Goal: Task Accomplishment & Management: Use online tool/utility

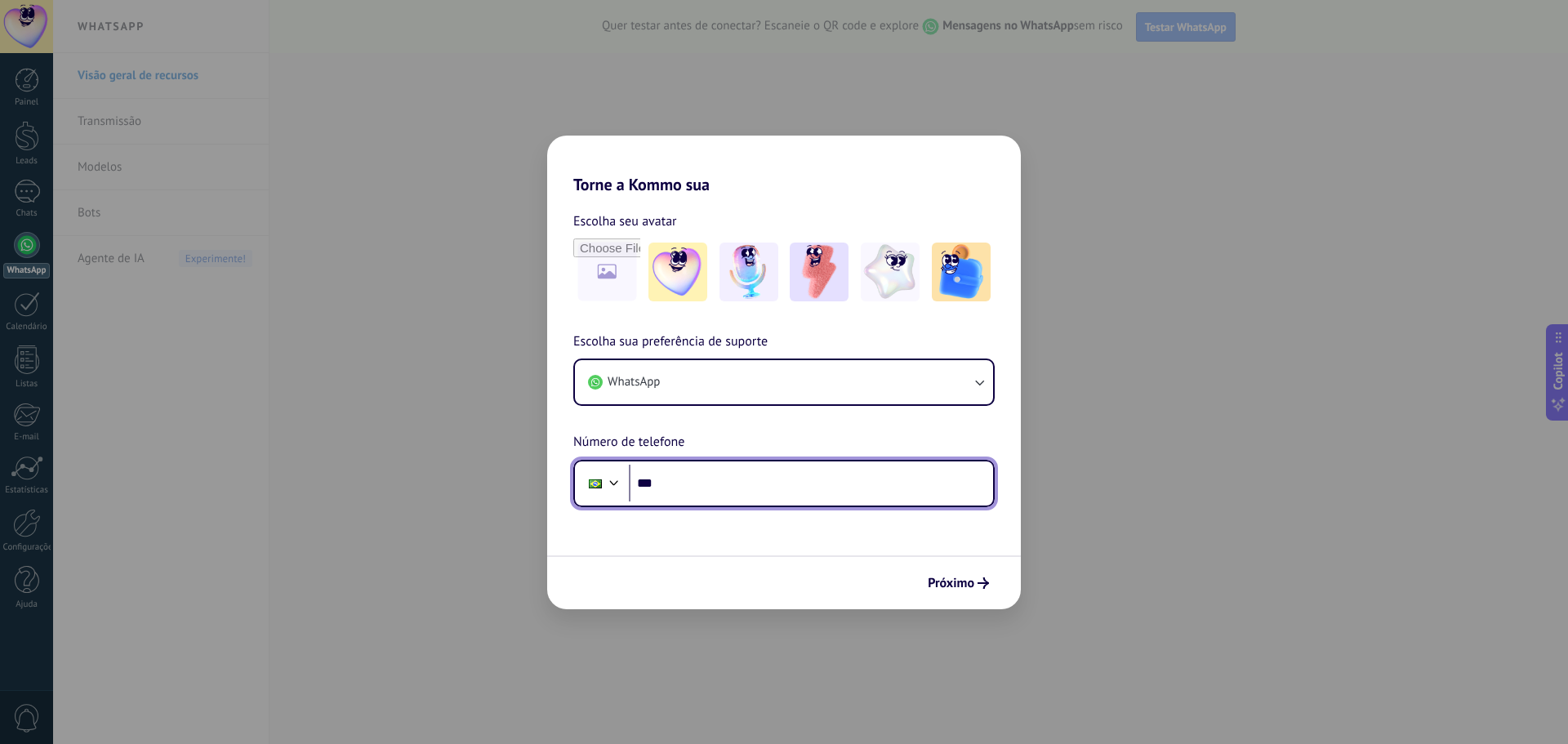
click at [806, 486] on input "***" at bounding box center [811, 484] width 364 height 37
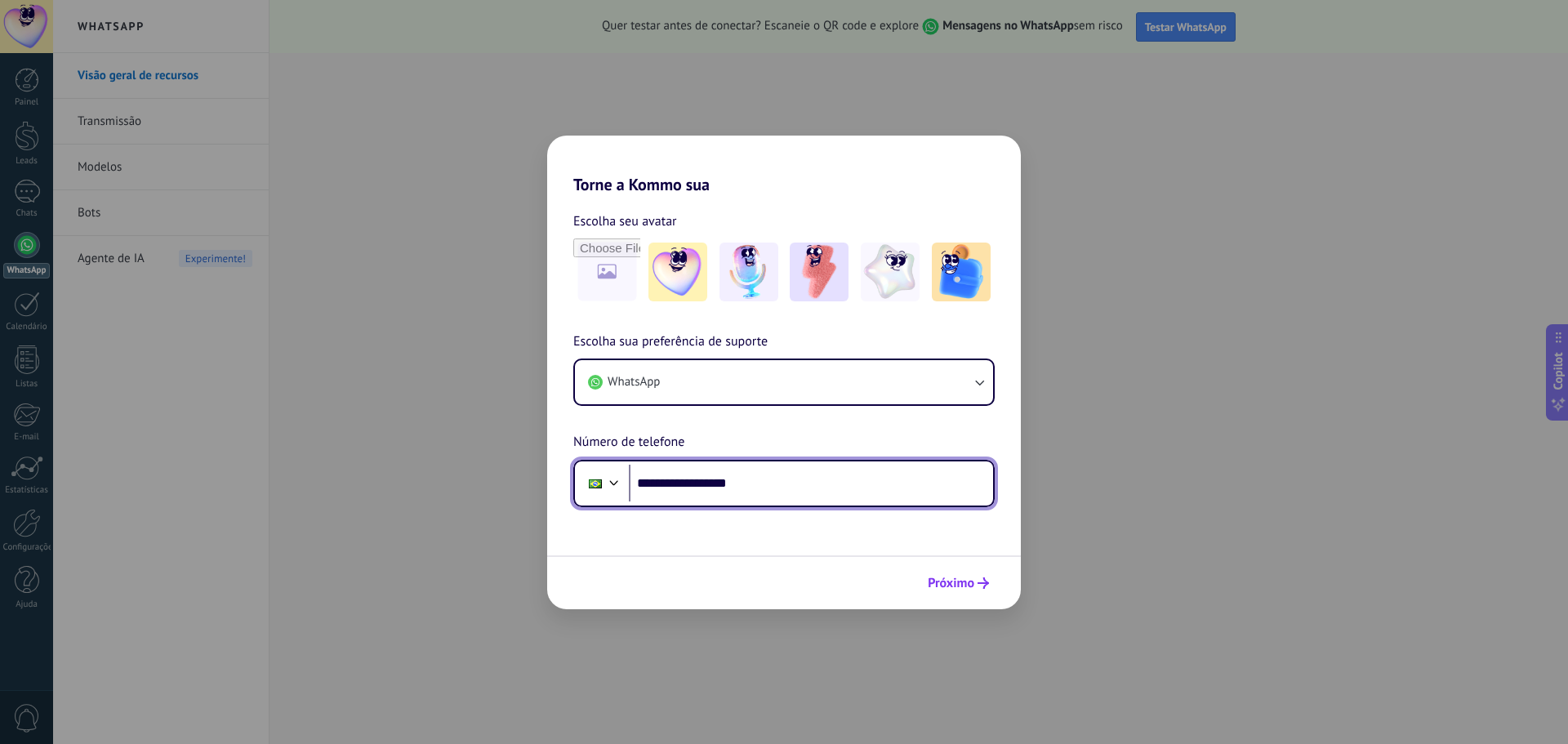
type input "**********"
click at [953, 577] on span "Próximo" at bounding box center [950, 583] width 46 height 12
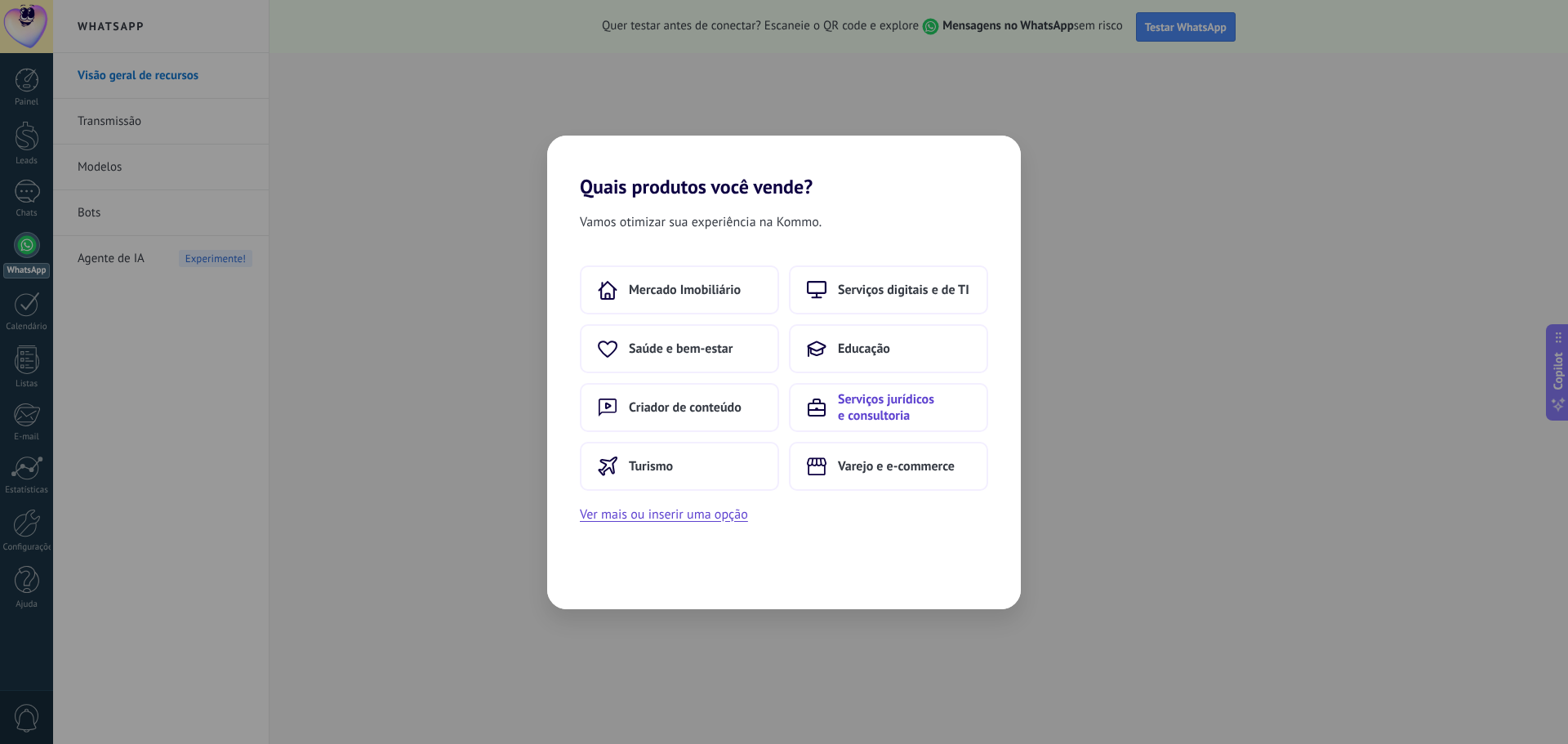
click at [923, 404] on span "Serviços jurídicos e consultoria" at bounding box center [904, 407] width 132 height 33
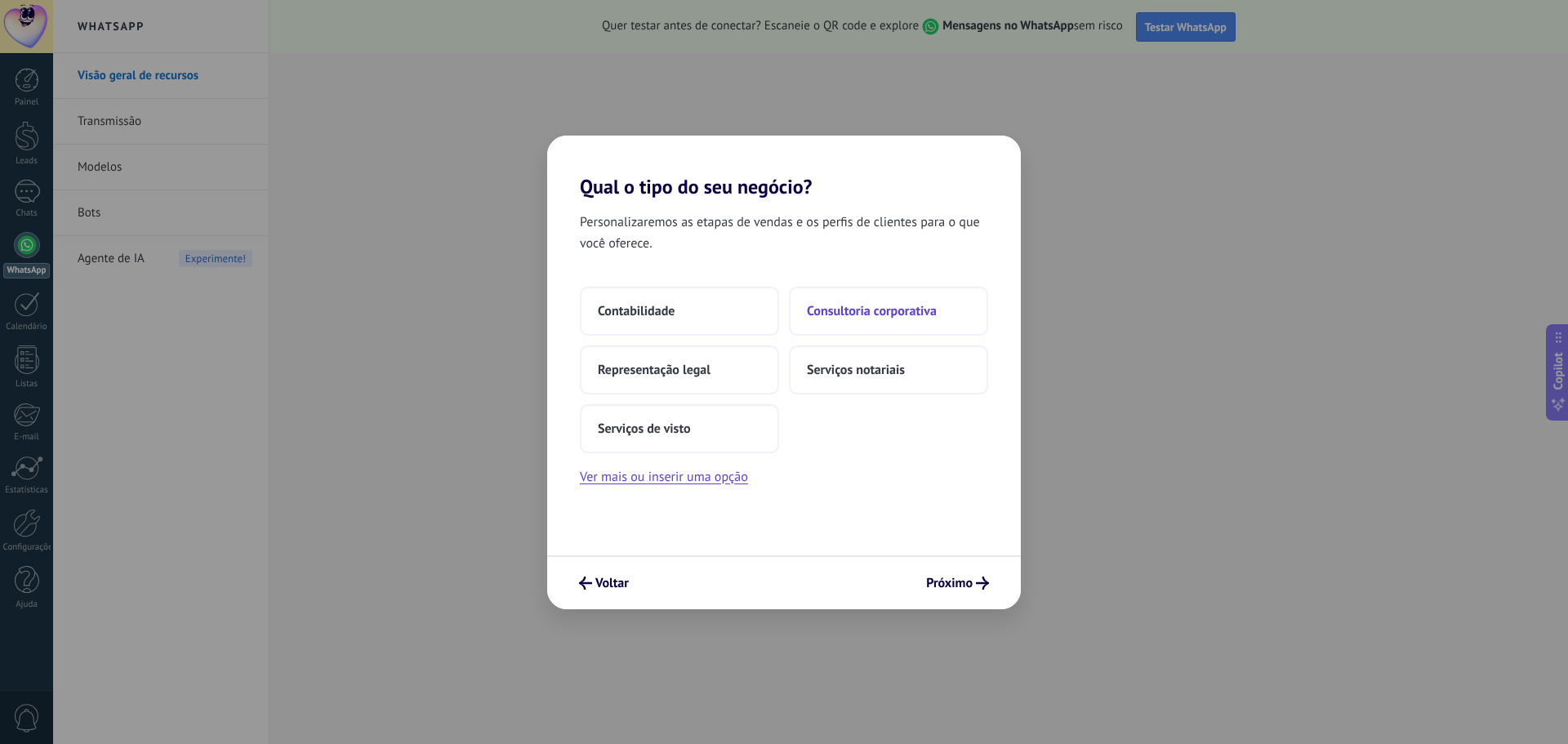
click at [857, 304] on span "Consultoria corporativa" at bounding box center [872, 311] width 130 height 17
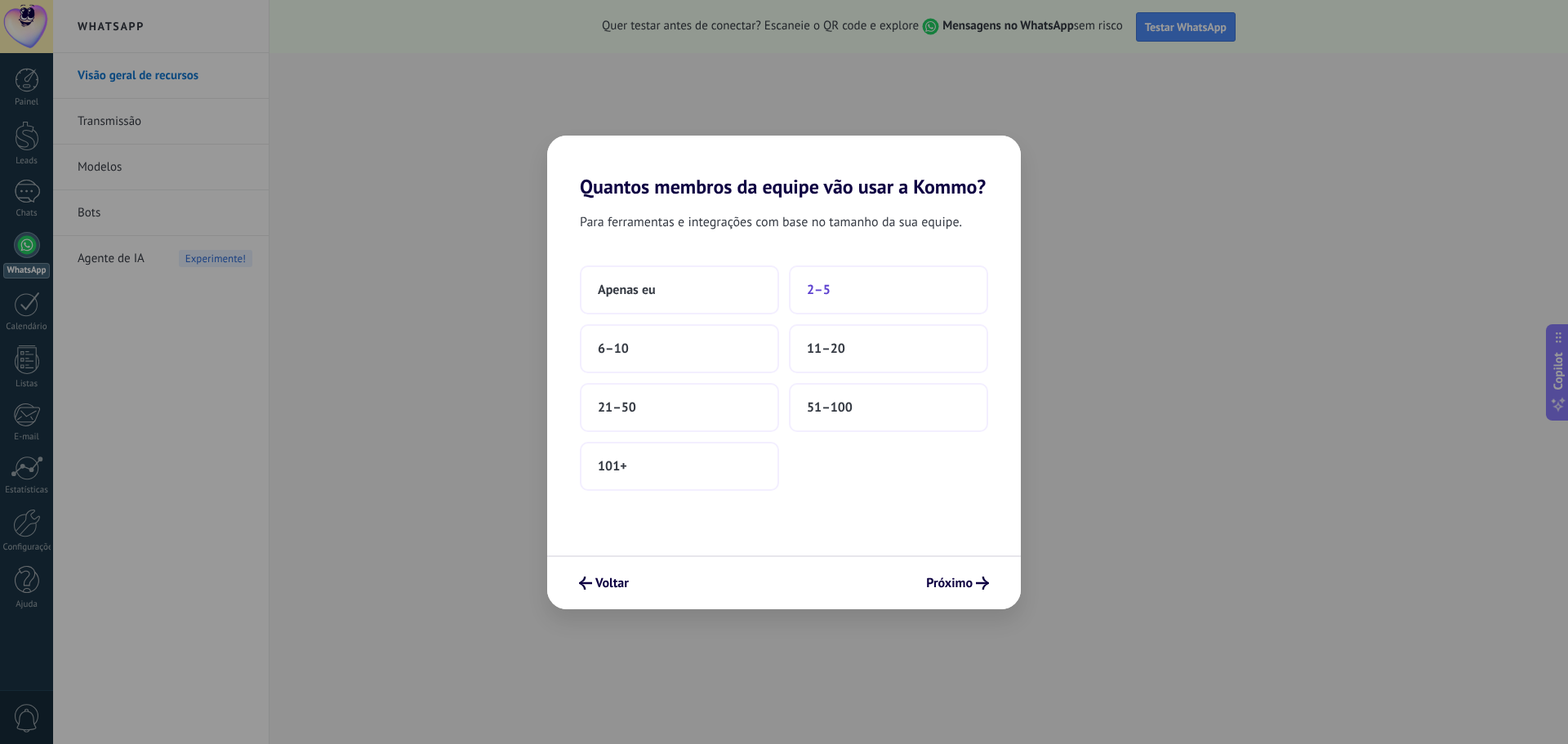
click at [920, 303] on button "2–5" at bounding box center [888, 290] width 199 height 49
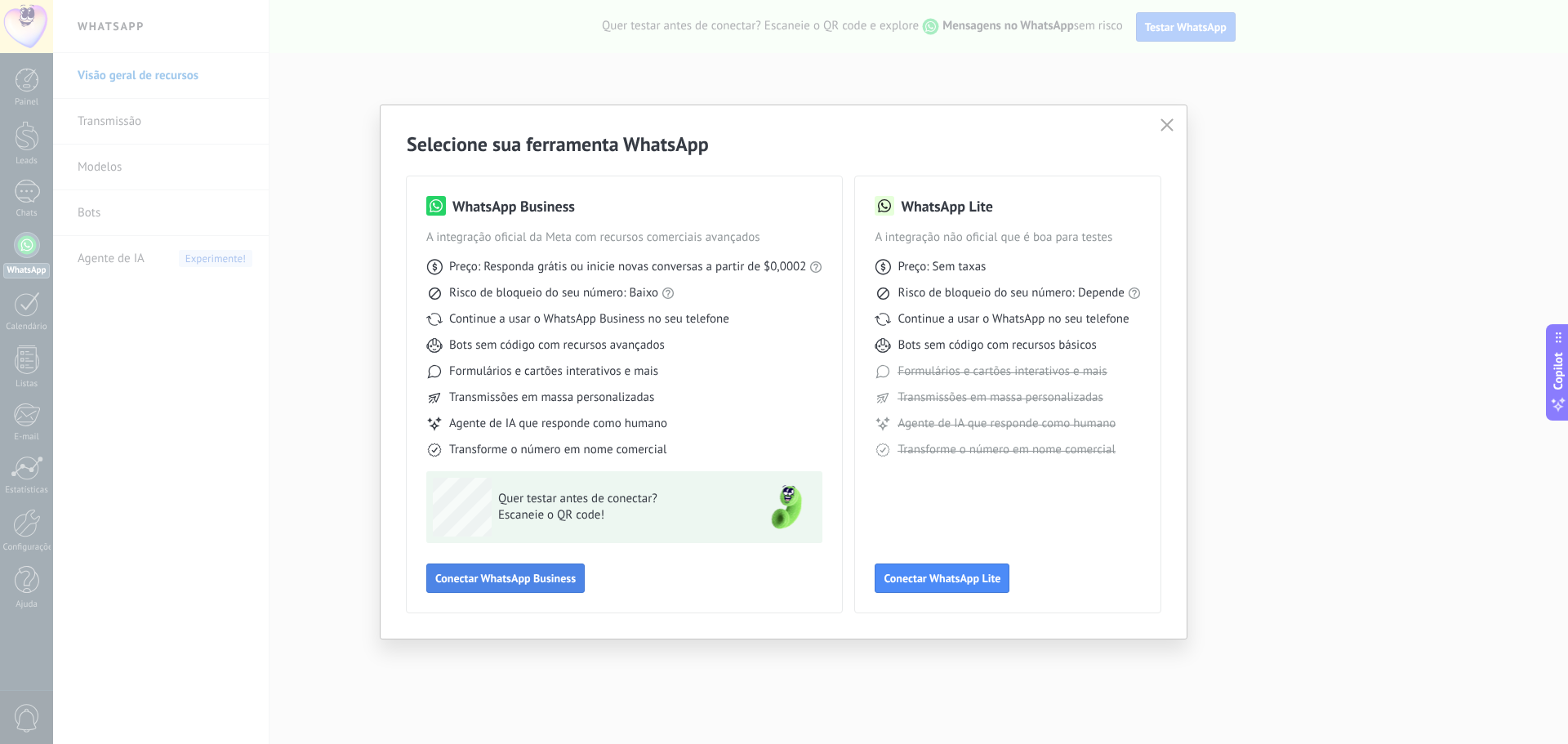
click at [520, 586] on button "Conectar WhatsApp Business" at bounding box center [505, 578] width 159 height 30
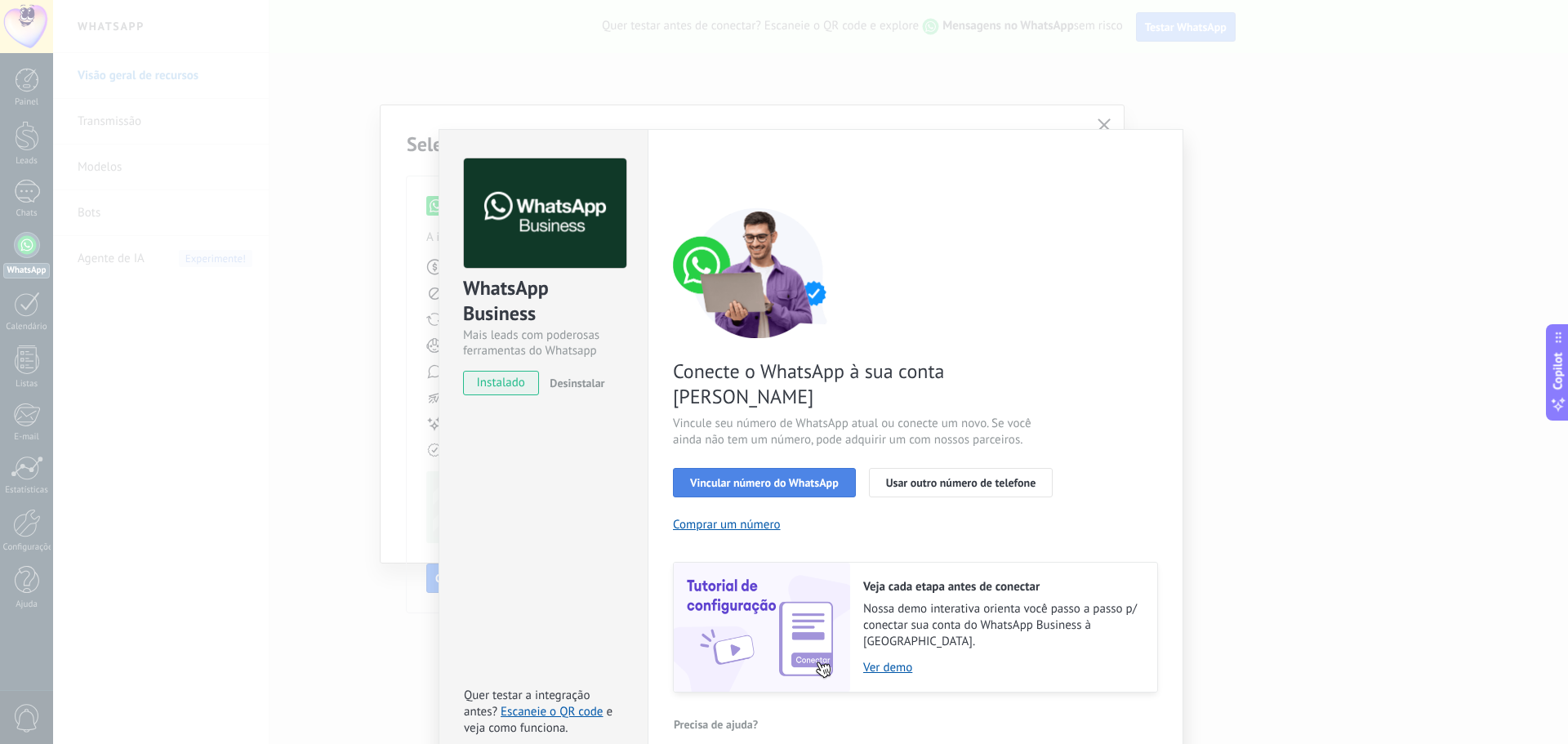
click at [767, 477] on span "Vincular número do WhatsApp" at bounding box center [764, 483] width 149 height 12
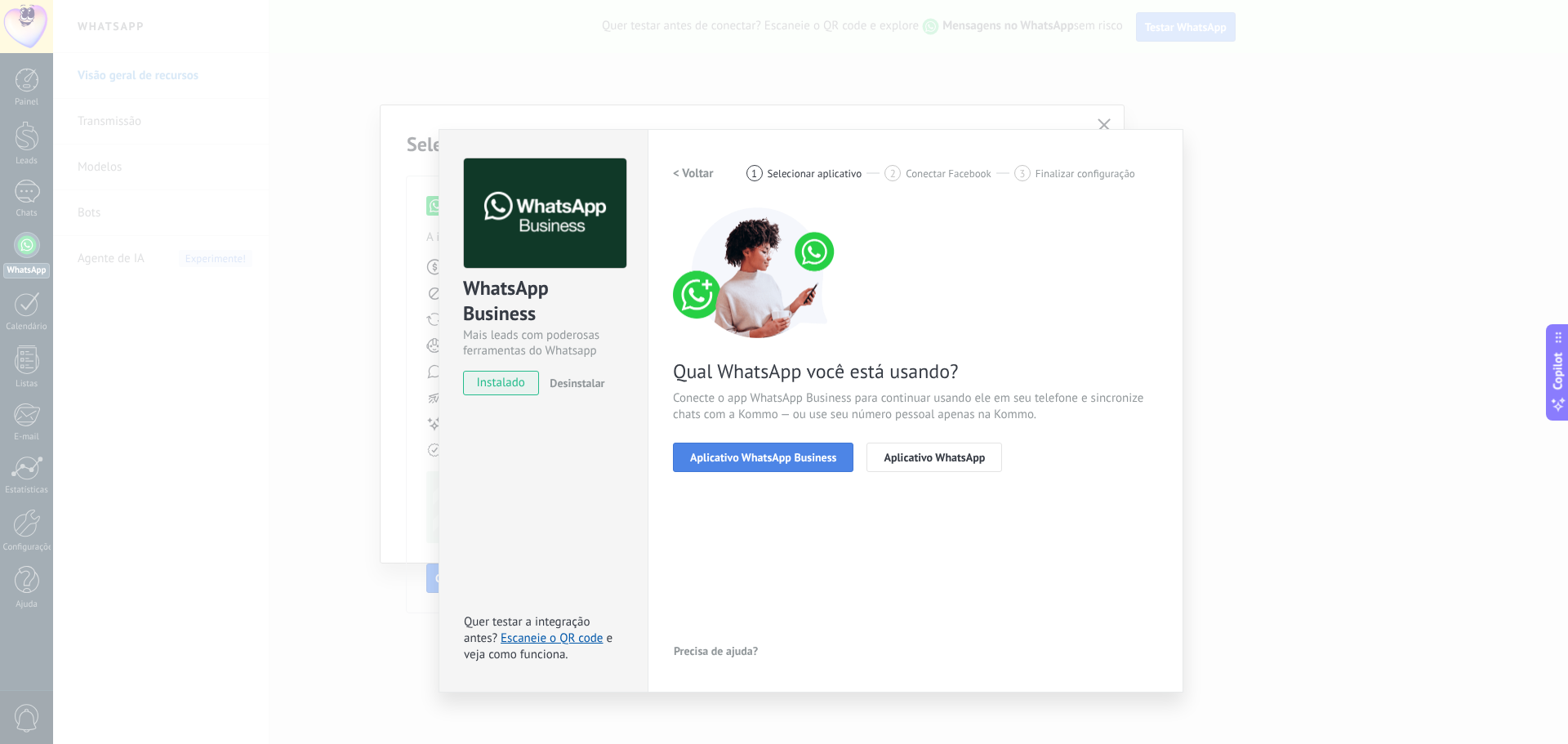
click at [778, 457] on span "Aplicativo WhatsApp Business" at bounding box center [763, 458] width 146 height 12
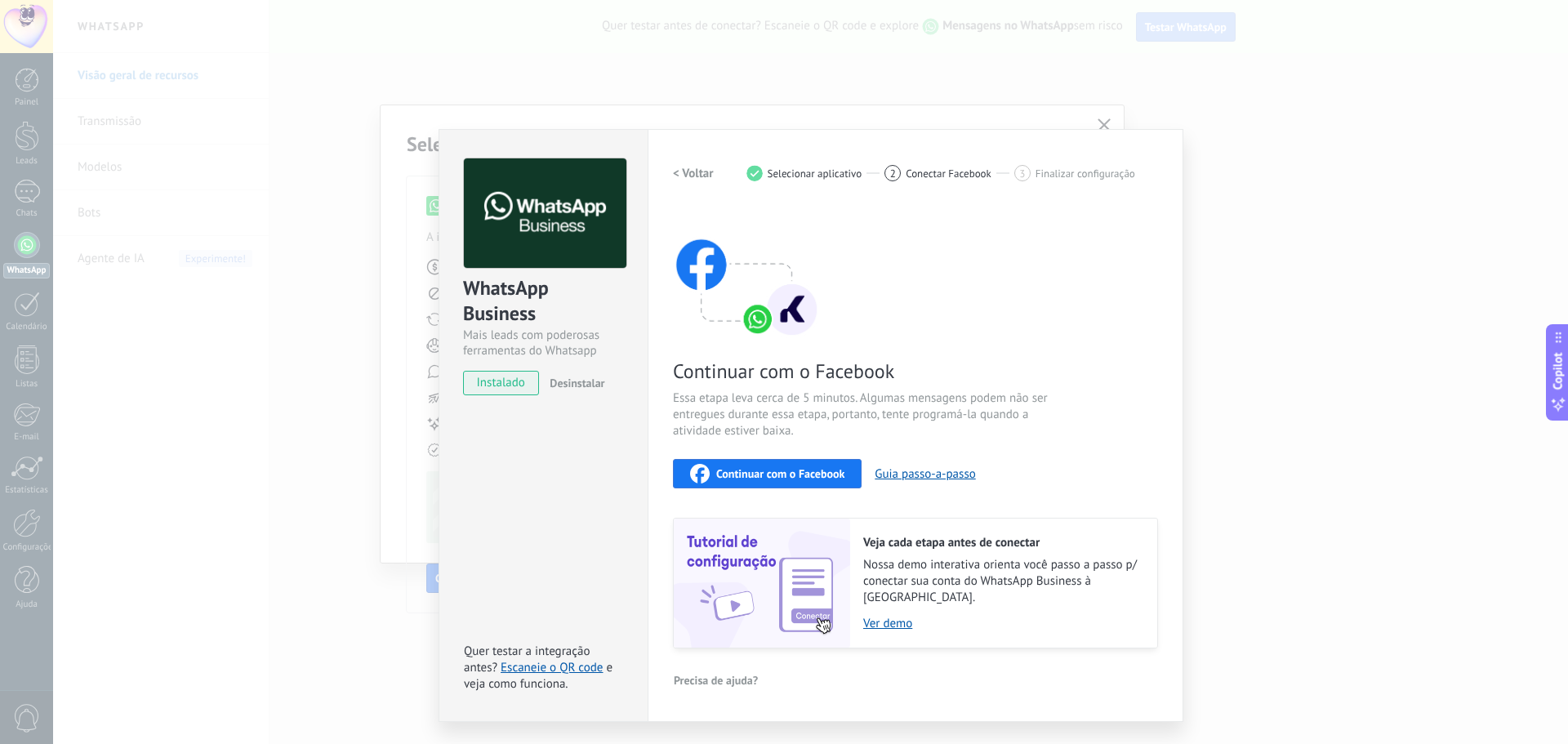
click at [795, 480] on span "Continuar com o Facebook" at bounding box center [780, 474] width 128 height 12
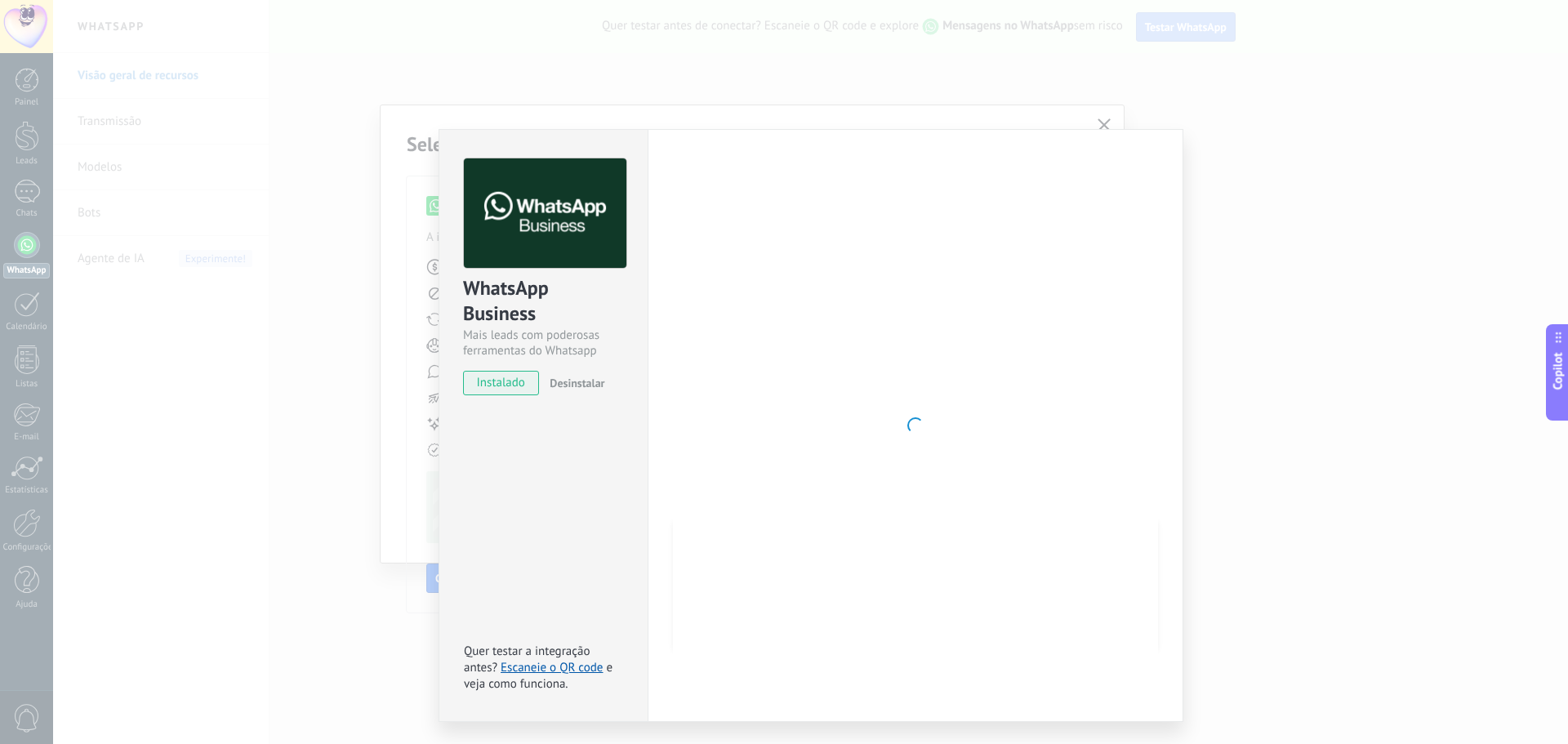
click at [256, 279] on div "WhatsApp Business Mais leads com poderosas ferramentas do Whatsapp instalado De…" at bounding box center [811, 372] width 1515 height 744
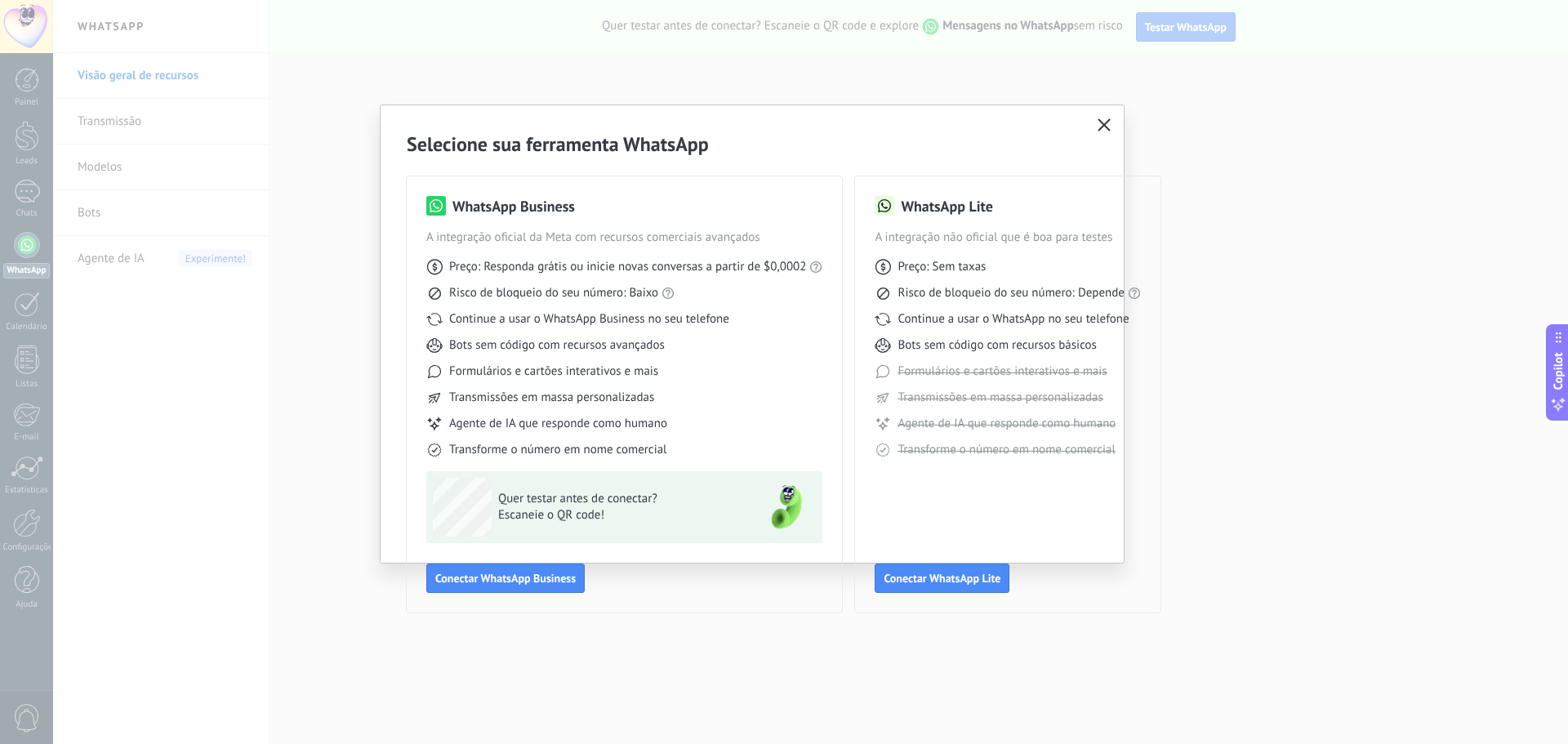
click at [1103, 128] on icon "button" at bounding box center [1103, 124] width 13 height 13
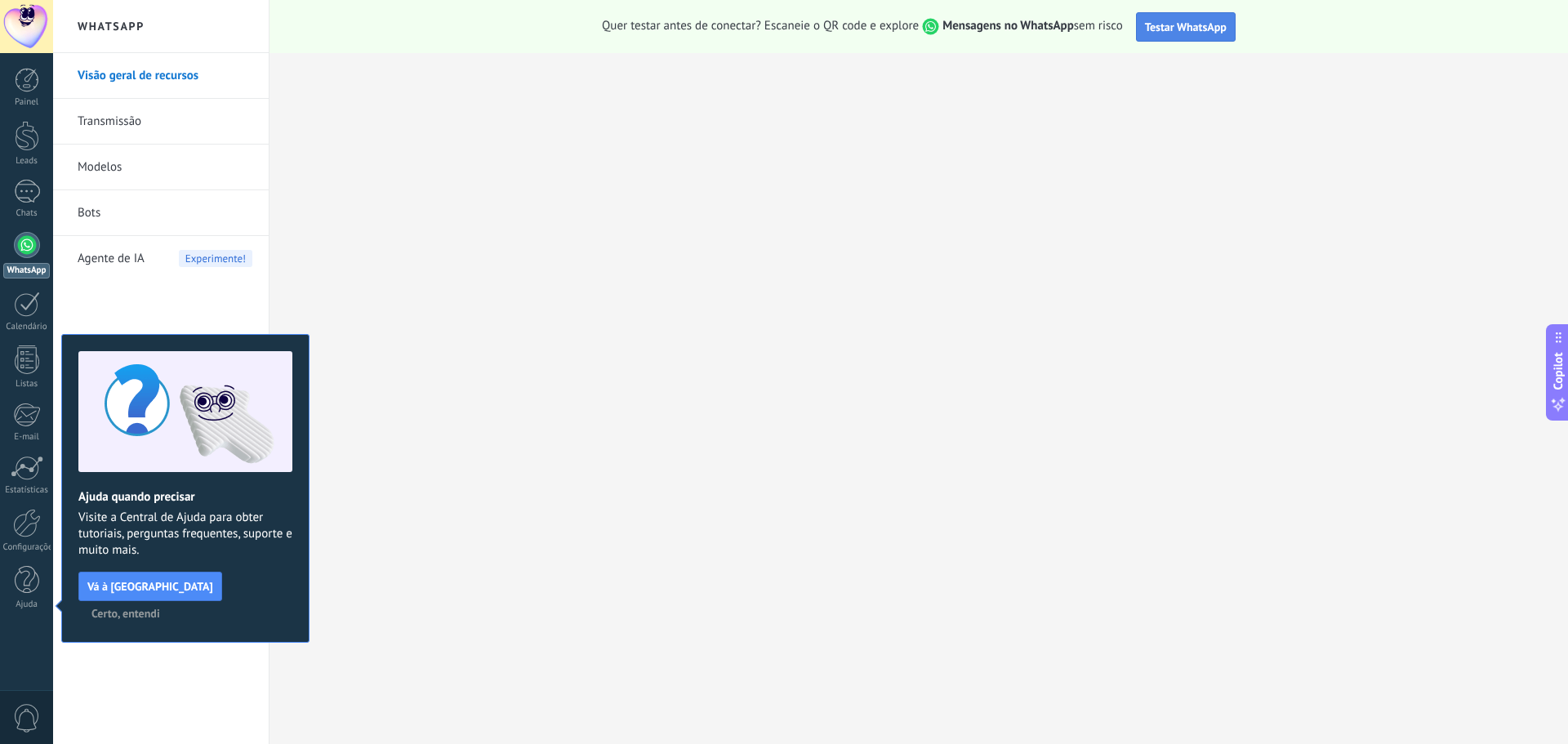
click at [1173, 31] on span "Testar WhatsApp" at bounding box center [1185, 27] width 82 height 15
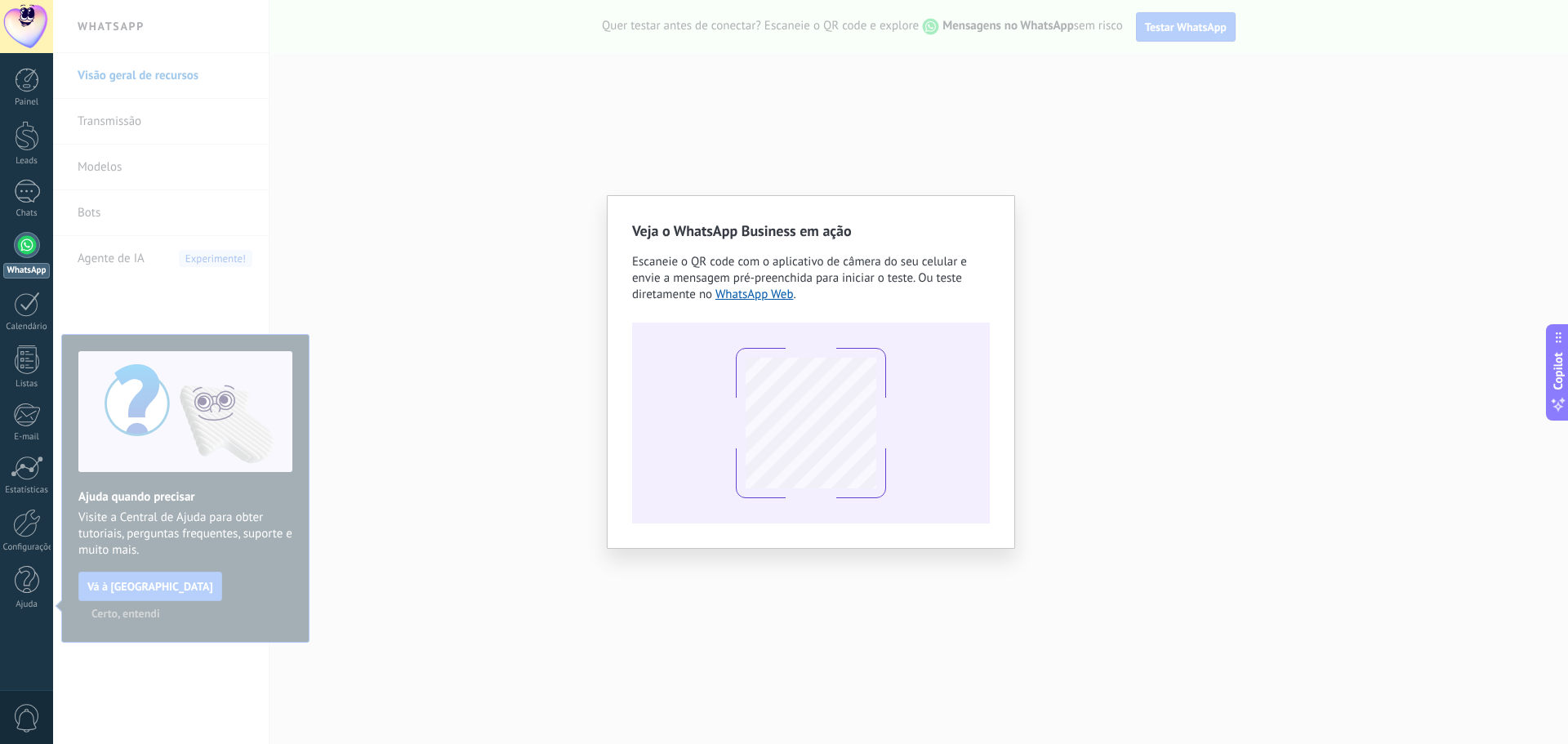
click at [1258, 482] on div "Veja o WhatsApp Business em ação Escaneie o QR code com o aplicativo de câmera …" at bounding box center [811, 372] width 1515 height 744
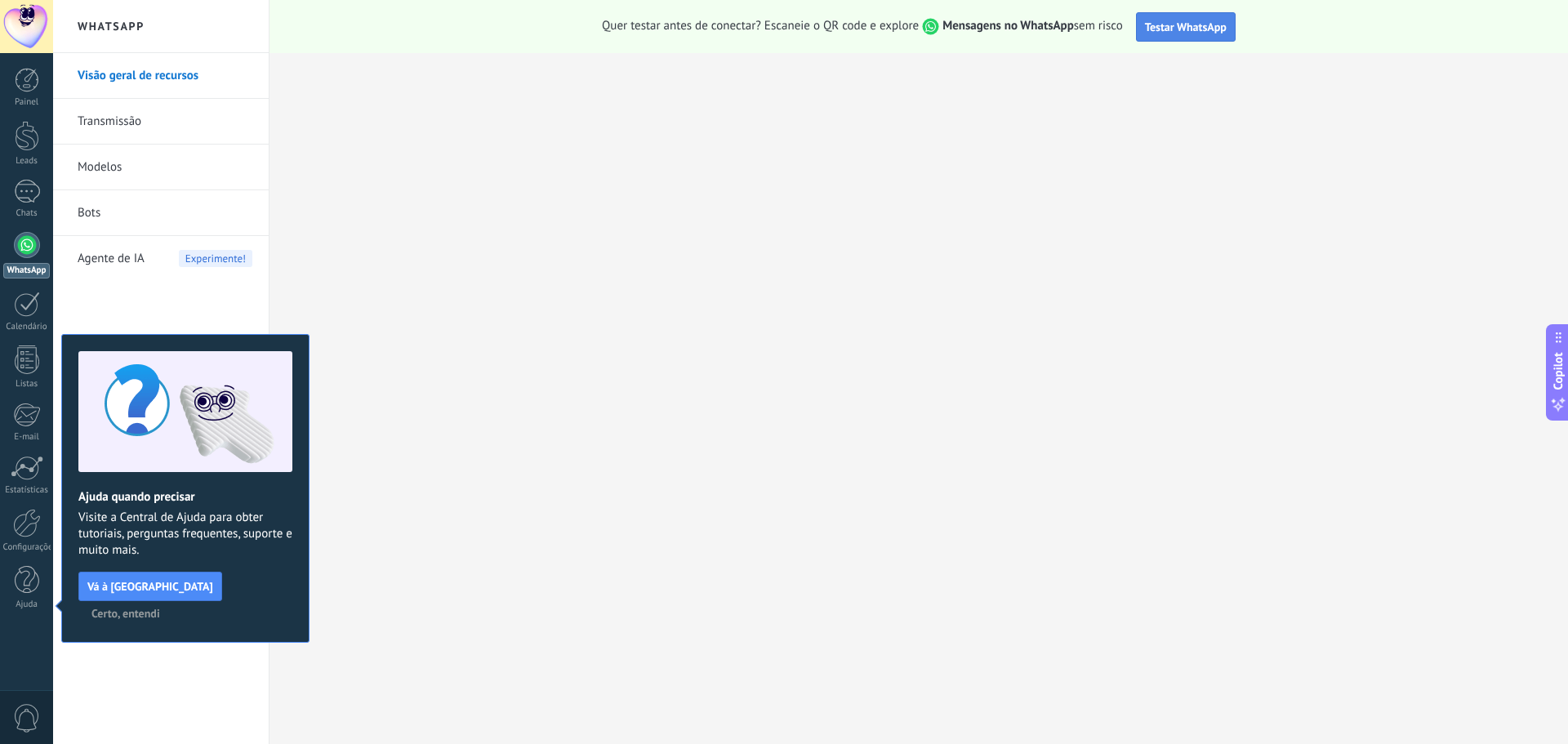
click at [1206, 32] on span "Testar WhatsApp" at bounding box center [1185, 27] width 82 height 15
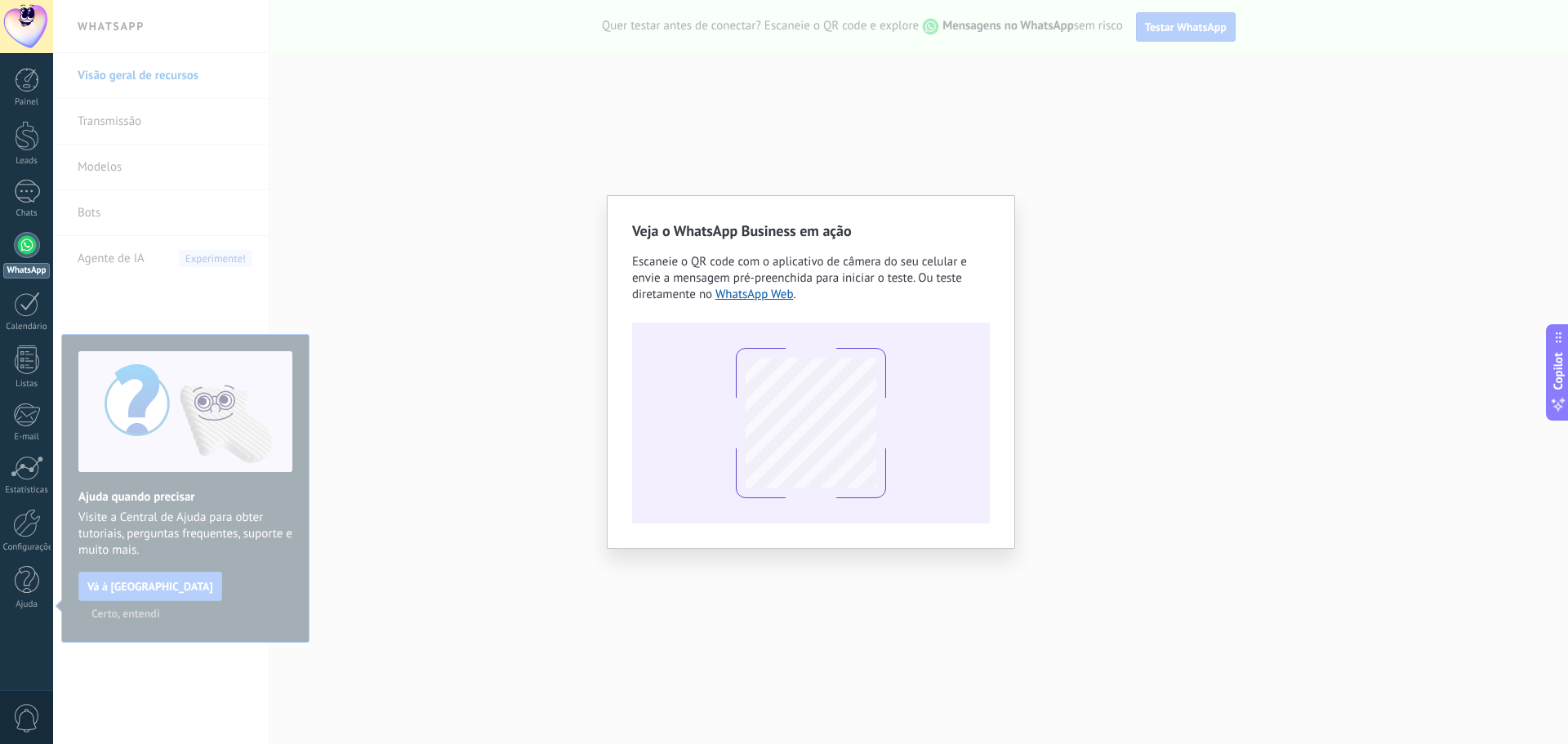
click at [333, 551] on div "Veja o WhatsApp Business em ação Escaneie o QR code com o aplicativo de câmera …" at bounding box center [811, 372] width 1515 height 744
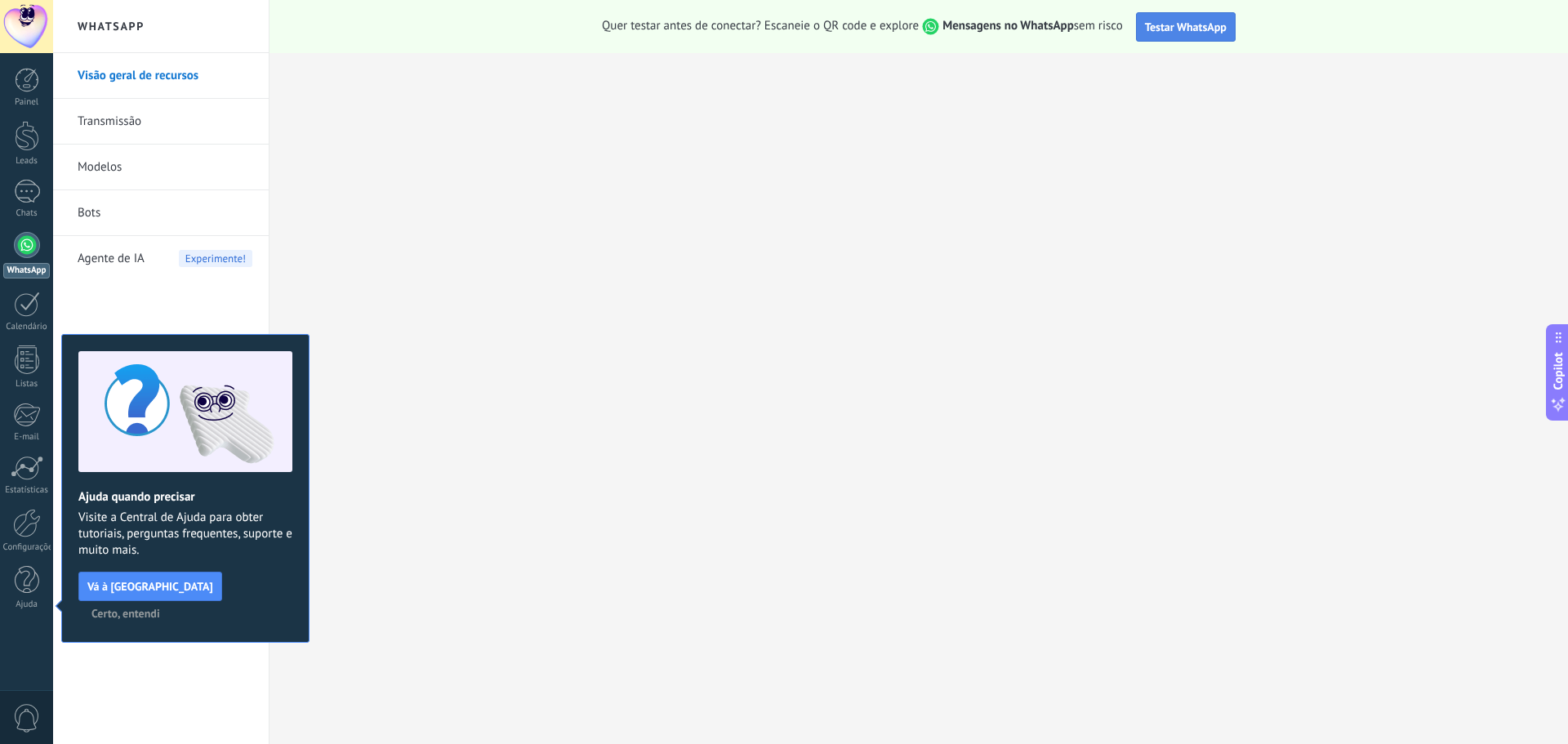
click at [1203, 32] on span "Testar WhatsApp" at bounding box center [1185, 27] width 82 height 15
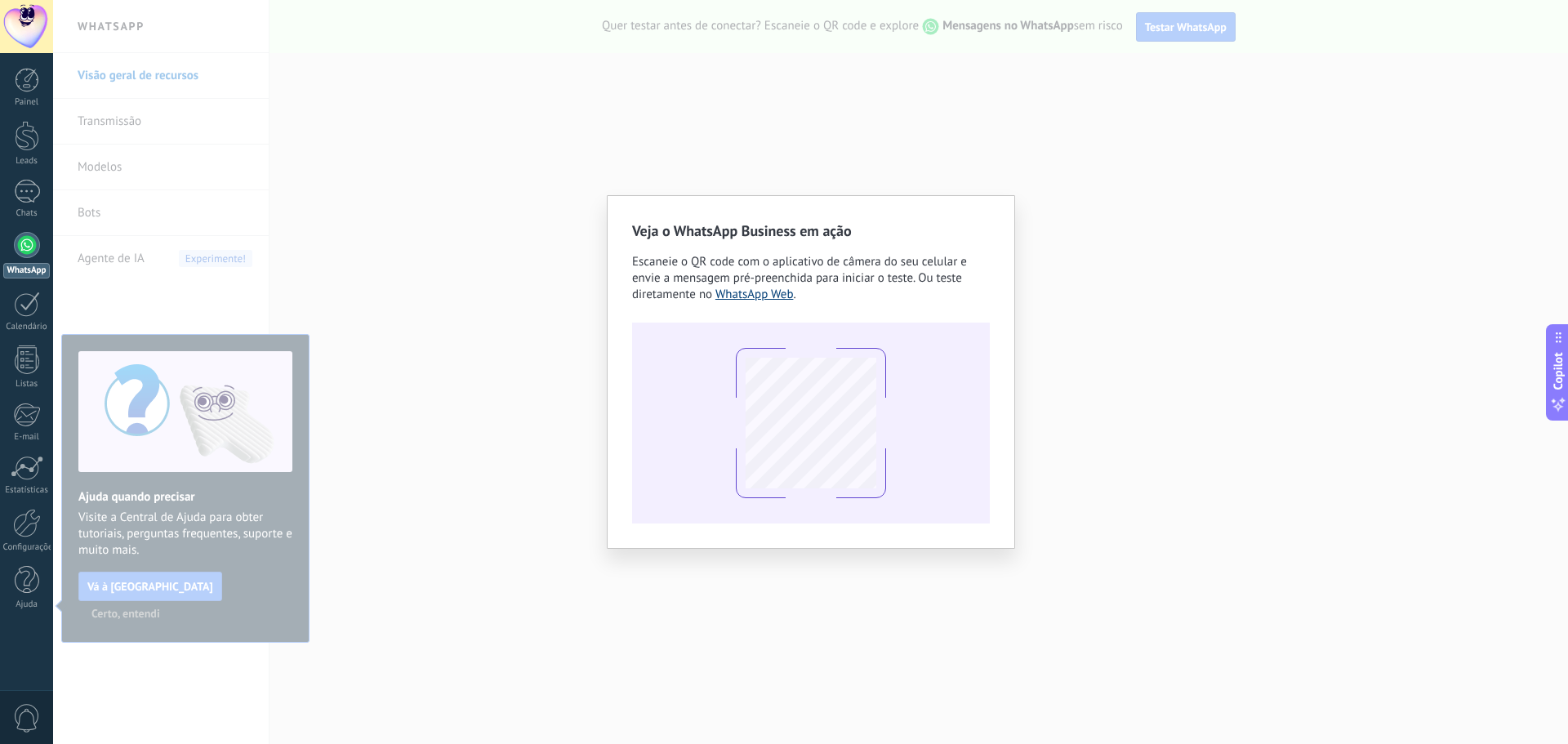
click at [757, 291] on link "WhatsApp Web" at bounding box center [754, 295] width 79 height 16
click at [772, 298] on link "WhatsApp Web" at bounding box center [754, 295] width 79 height 16
click at [925, 256] on span "Escaneie o QR code com o aplicativo de câmera do seu celular e envie a mensagem…" at bounding box center [800, 278] width 335 height 48
click at [1128, 292] on div "Veja o WhatsApp Business em ação Escaneie o QR code com o aplicativo de câmera …" at bounding box center [811, 372] width 1515 height 744
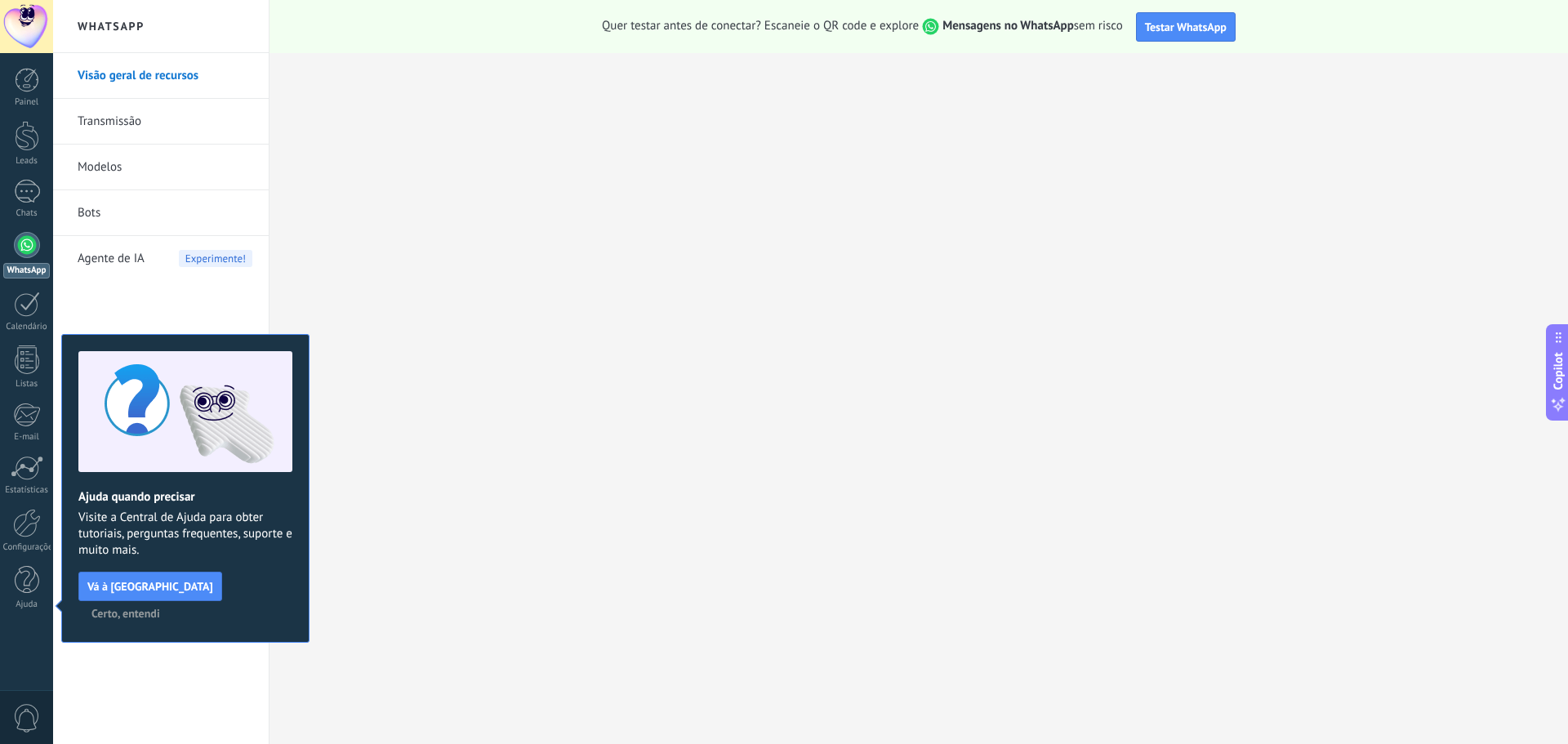
click at [167, 601] on button "Certo, entendi" at bounding box center [125, 613] width 84 height 25
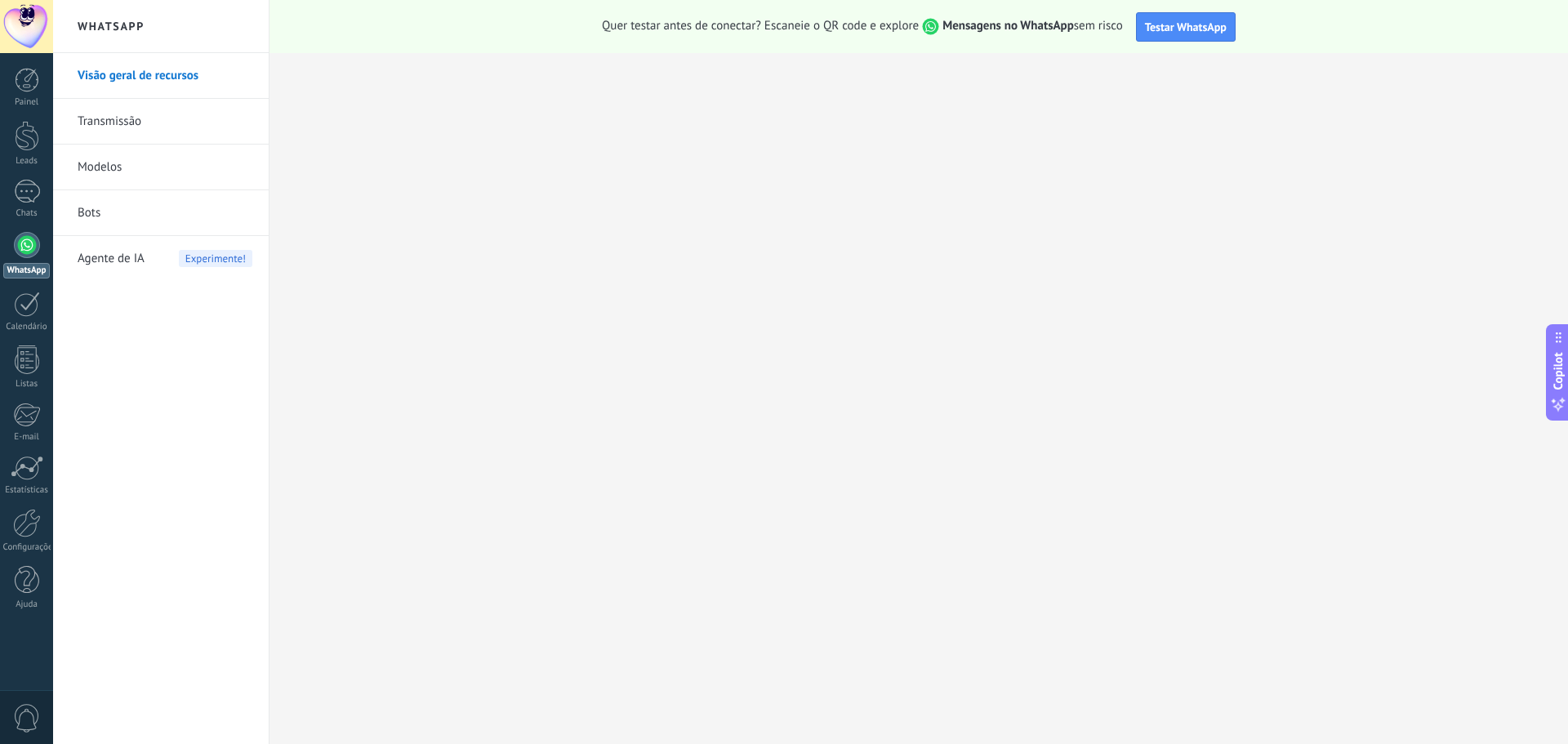
click at [38, 256] on link "WhatsApp" at bounding box center [27, 254] width 53 height 46
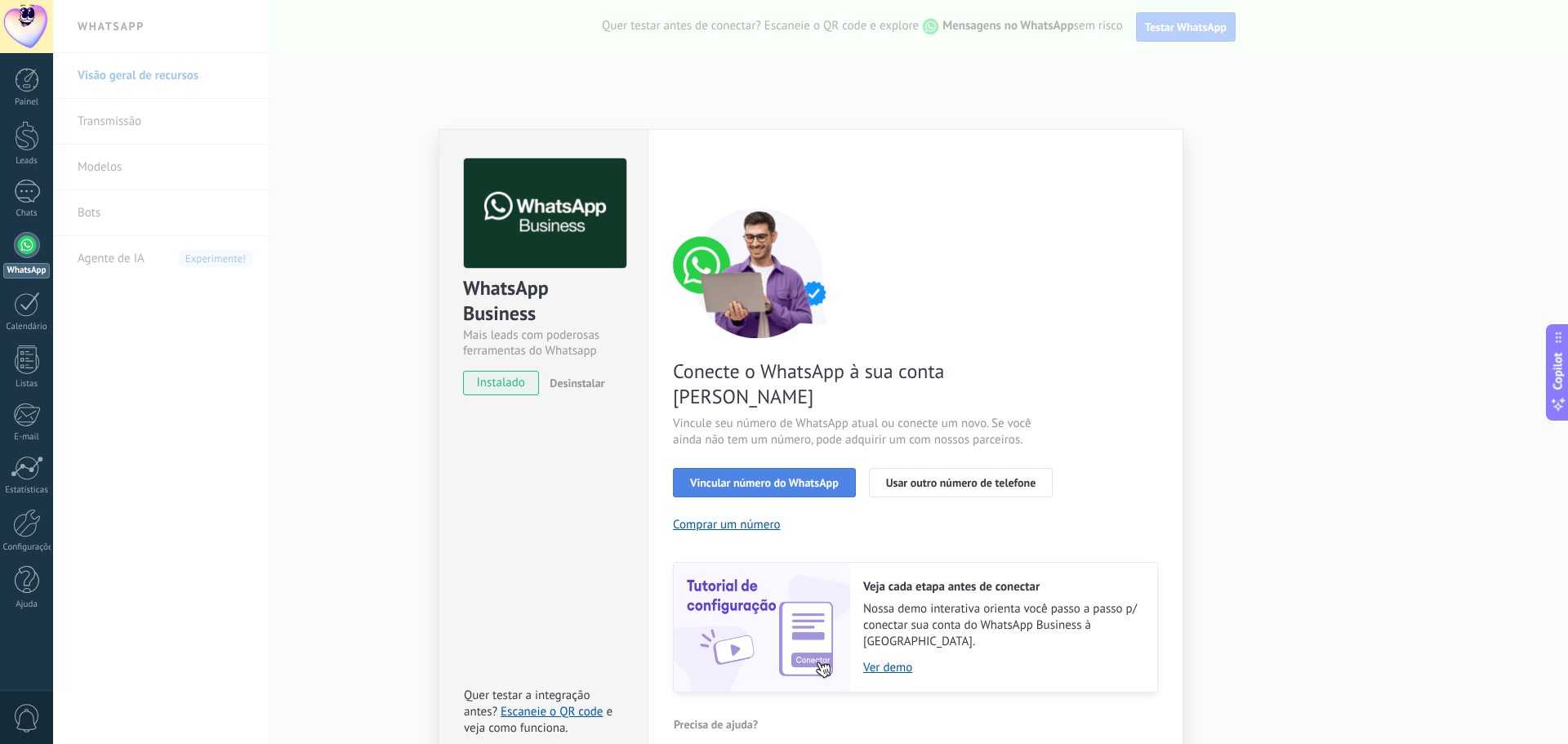
click at [749, 477] on span "Vincular número do WhatsApp" at bounding box center [764, 483] width 149 height 12
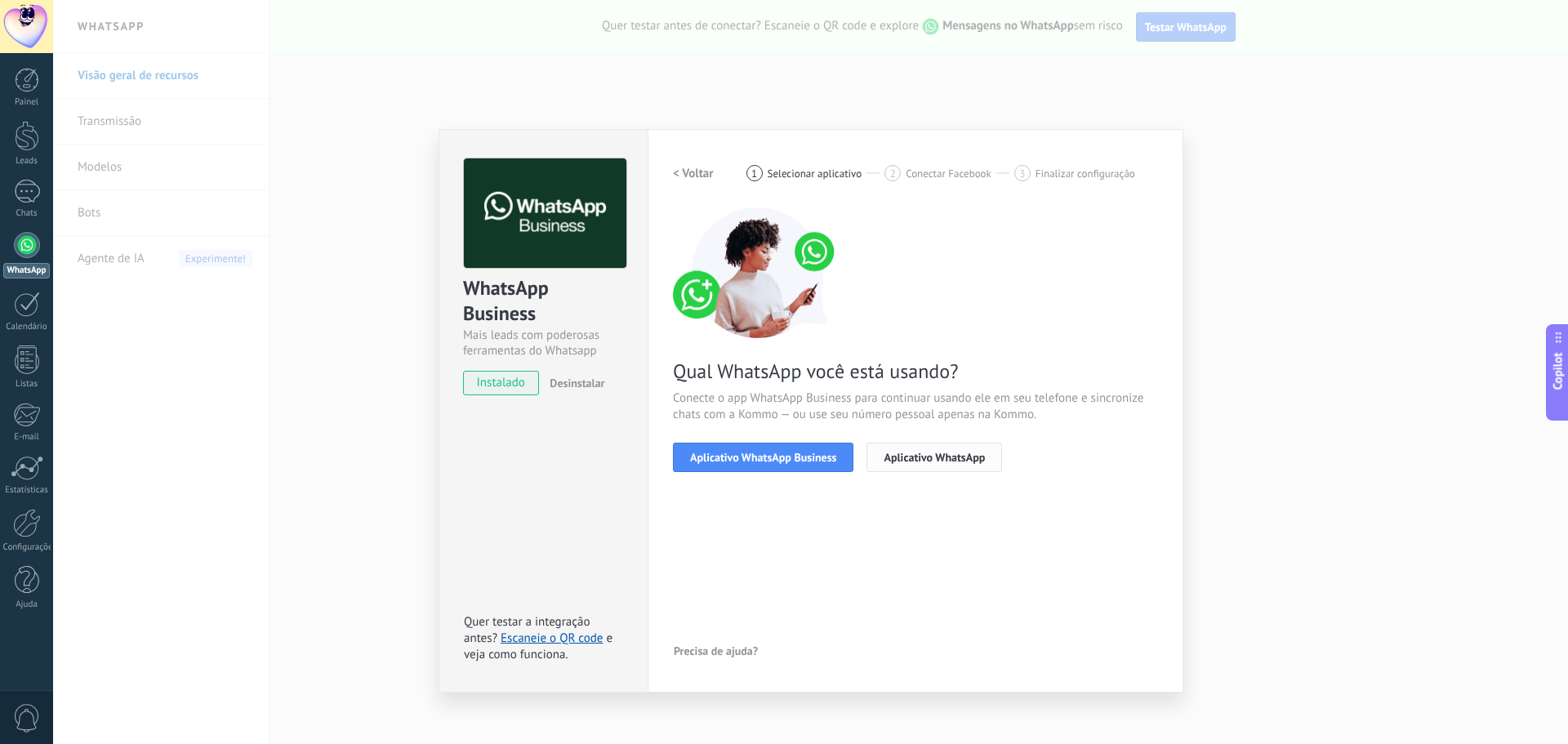
click at [918, 458] on span "Aplicativo WhatsApp" at bounding box center [934, 458] width 101 height 12
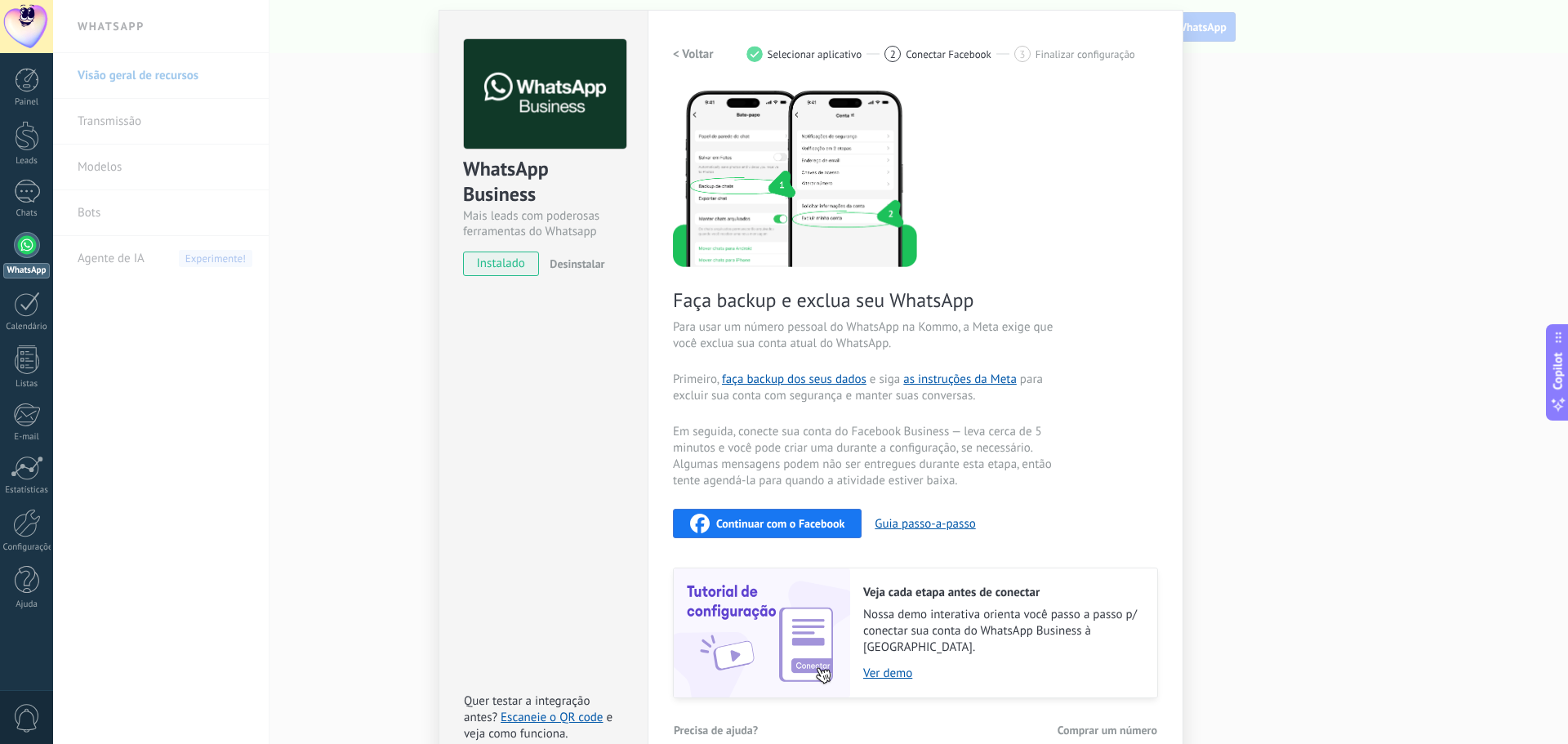
scroll to position [134, 0]
